Goal: Task Accomplishment & Management: Manage account settings

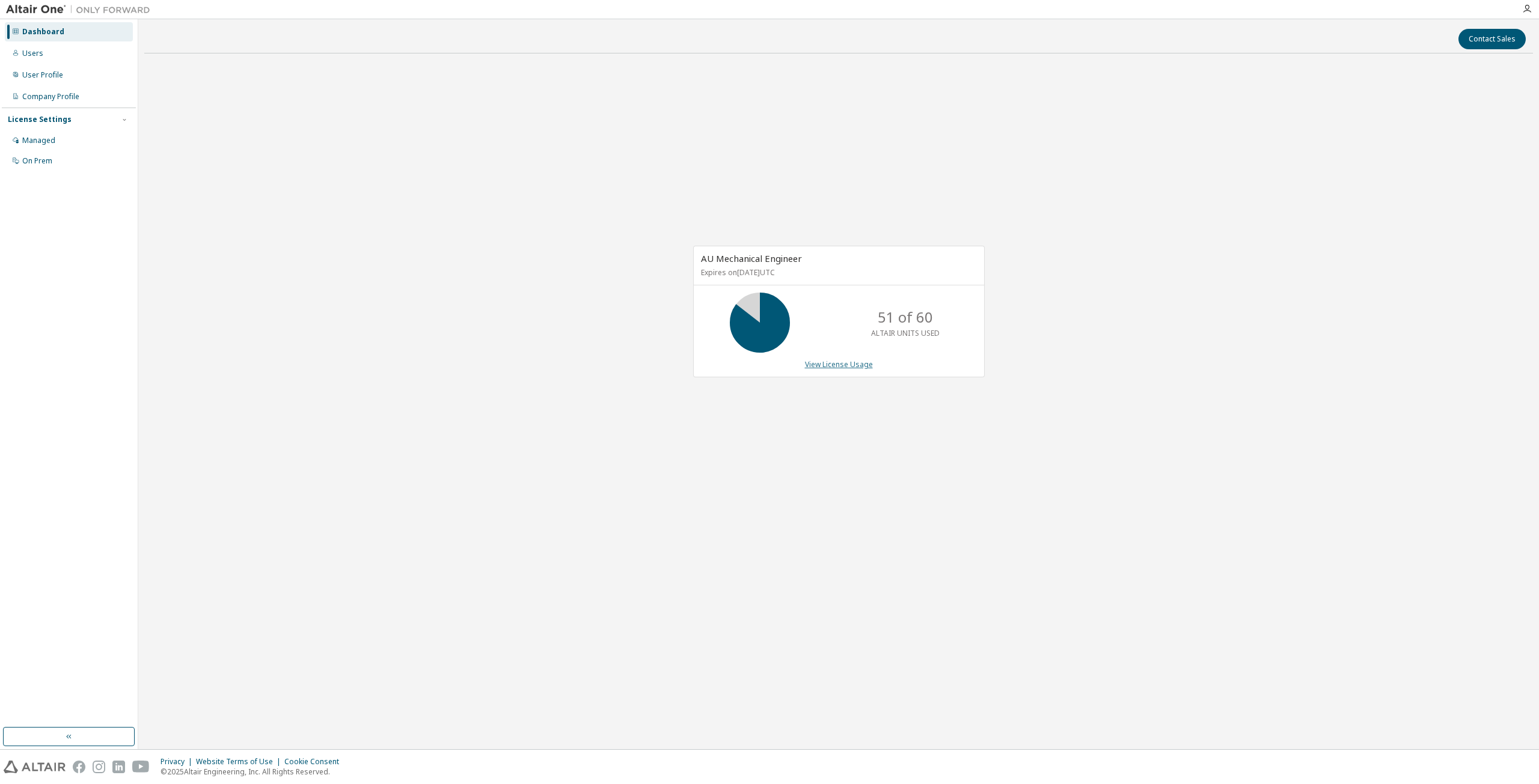
click at [840, 362] on link "View License Usage" at bounding box center [839, 364] width 68 height 10
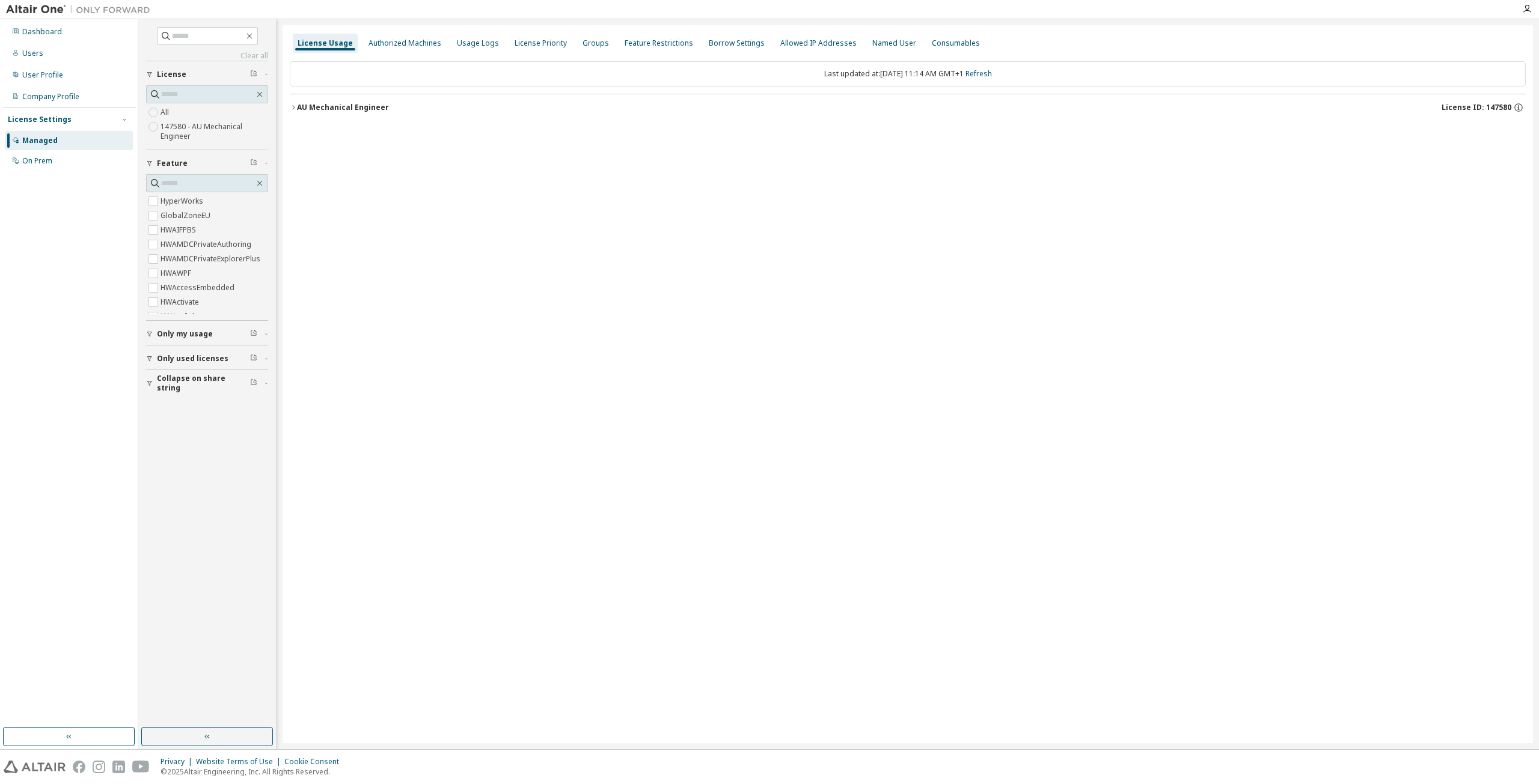
click at [339, 104] on div "AU Mechanical Engineer" at bounding box center [342, 107] width 92 height 9
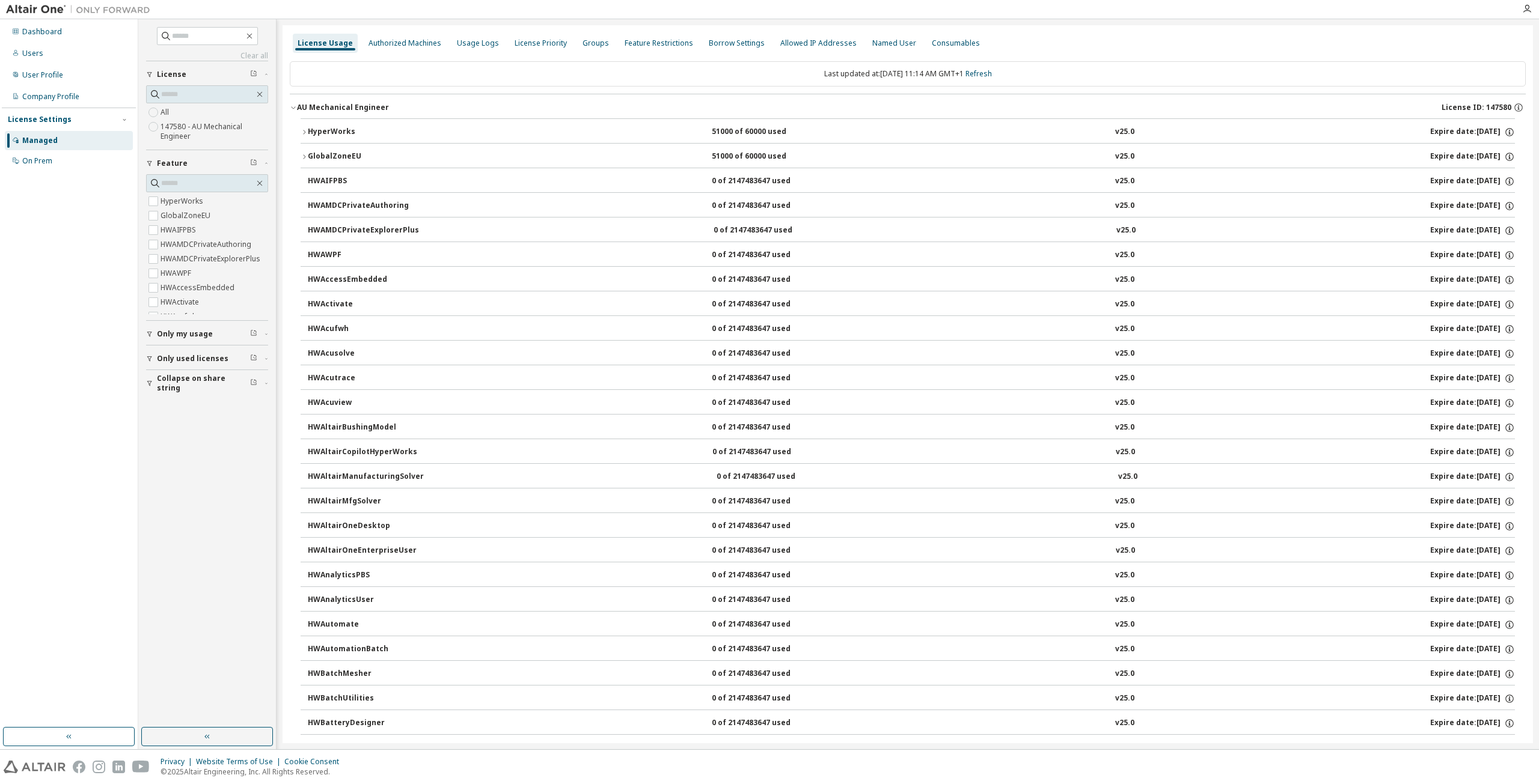
click at [336, 128] on div "HyperWorks" at bounding box center [362, 132] width 108 height 11
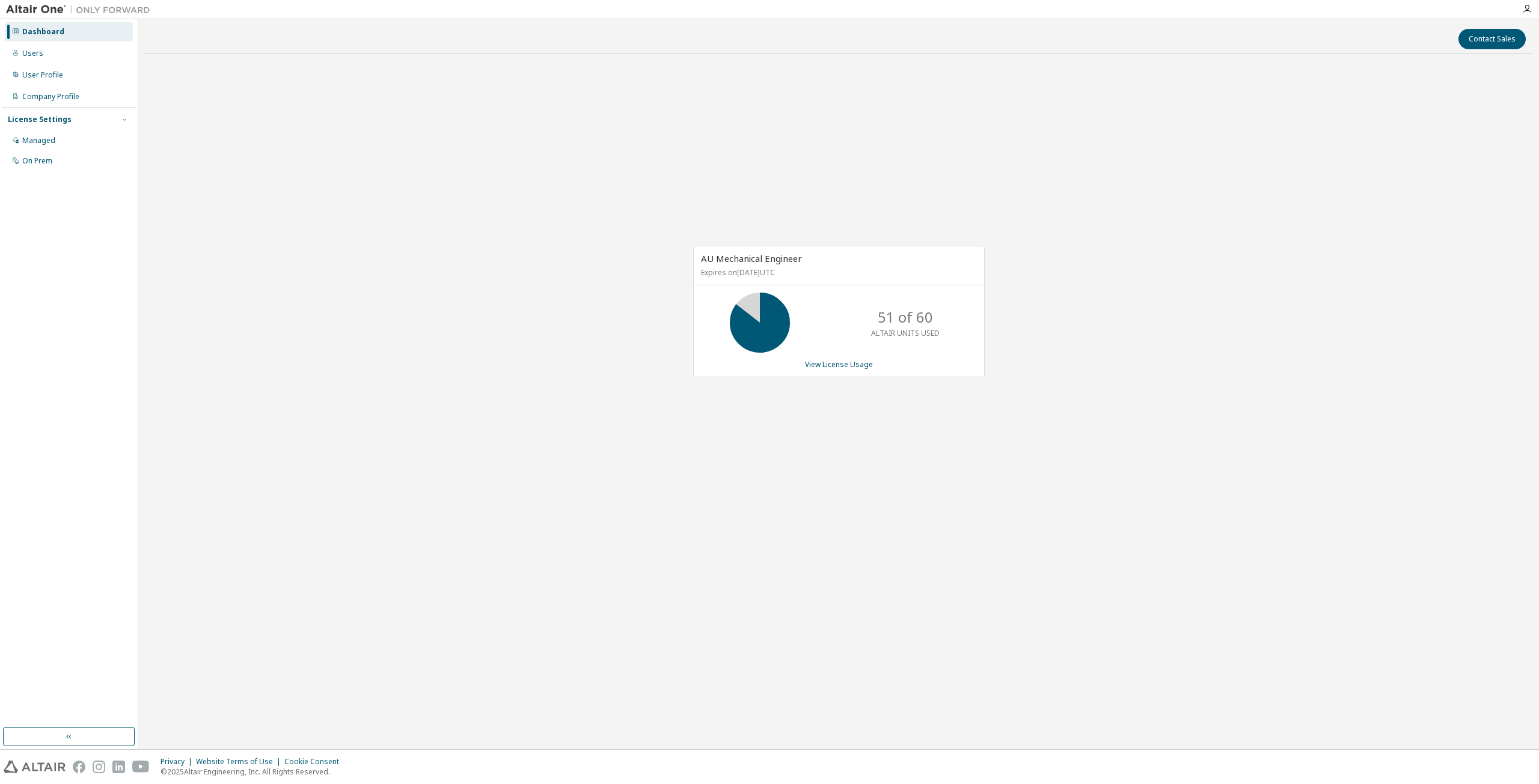
click at [496, 417] on div "AU Mechanical Engineer Expires on July 28, 2026 UTC 51 of 60 ALTAIR UNITS USED …" at bounding box center [839, 318] width 1388 height 510
